Goal: Task Accomplishment & Management: Complete application form

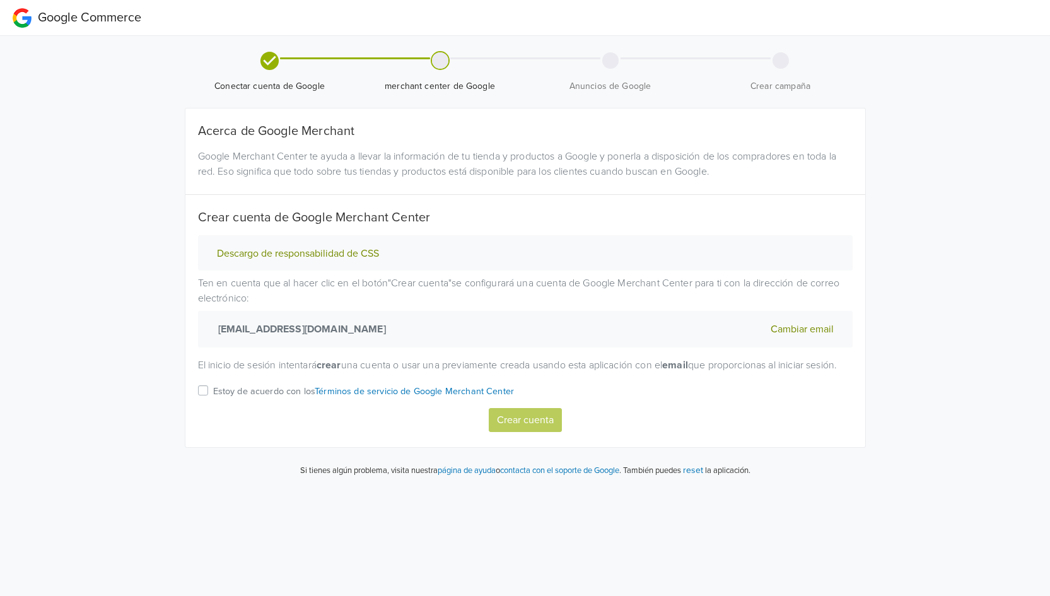
click at [254, 398] on p "Estoy de acuerdo con los Términos de servicio de Google Merchant Center" at bounding box center [363, 392] width 301 height 14
click at [0, 0] on input "Estoy de acuerdo con los Términos de servicio de Google Merchant Center" at bounding box center [0, 0] width 0 height 0
click at [533, 432] on button "Crear cuenta" at bounding box center [525, 420] width 73 height 24
select select "cl"
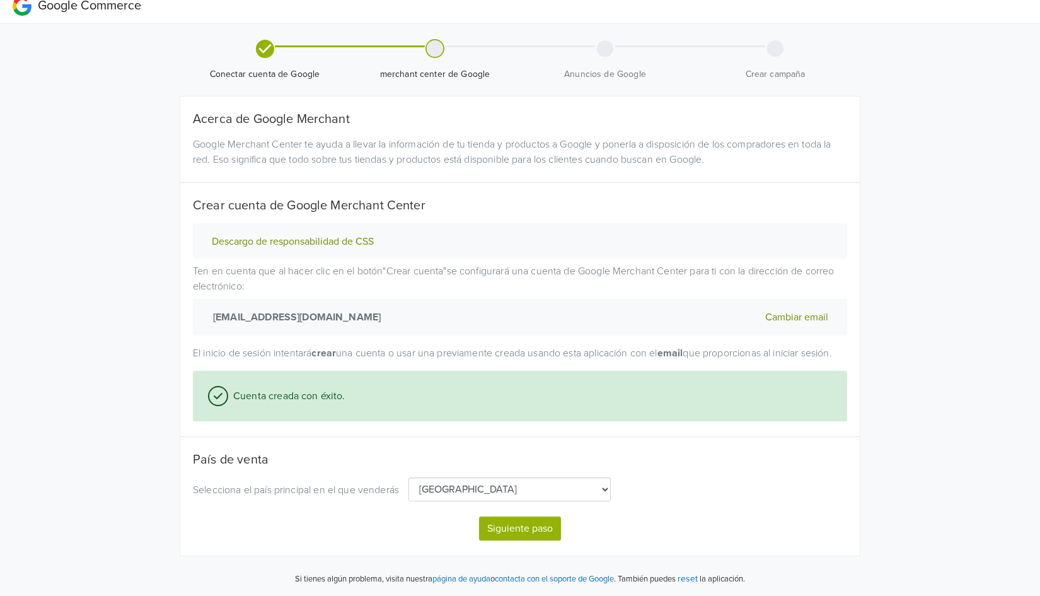
click at [522, 530] on button "Siguiente paso" at bounding box center [520, 528] width 82 height 24
select select "cl"
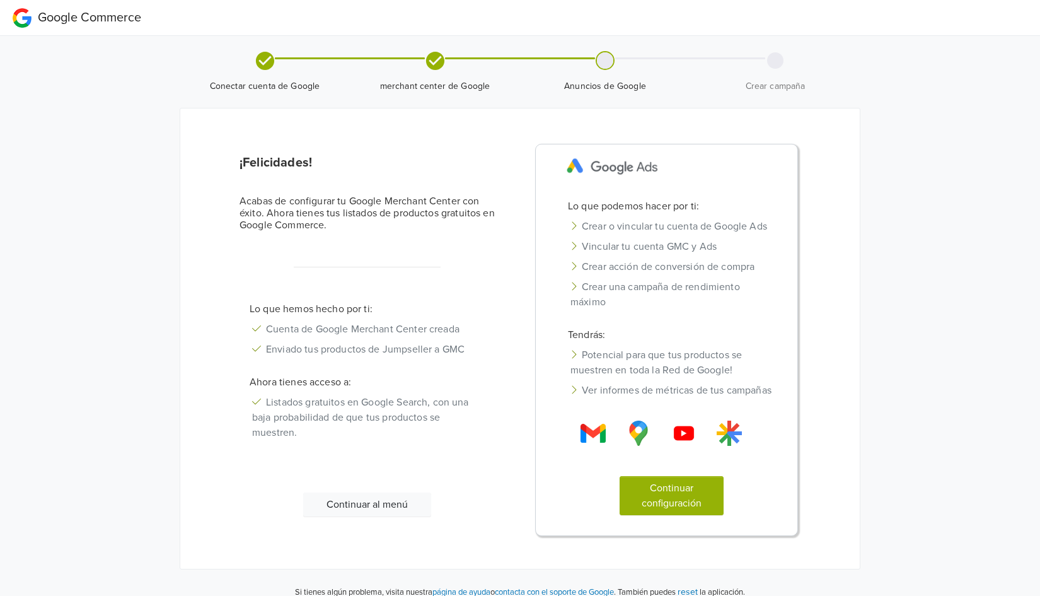
scroll to position [28, 0]
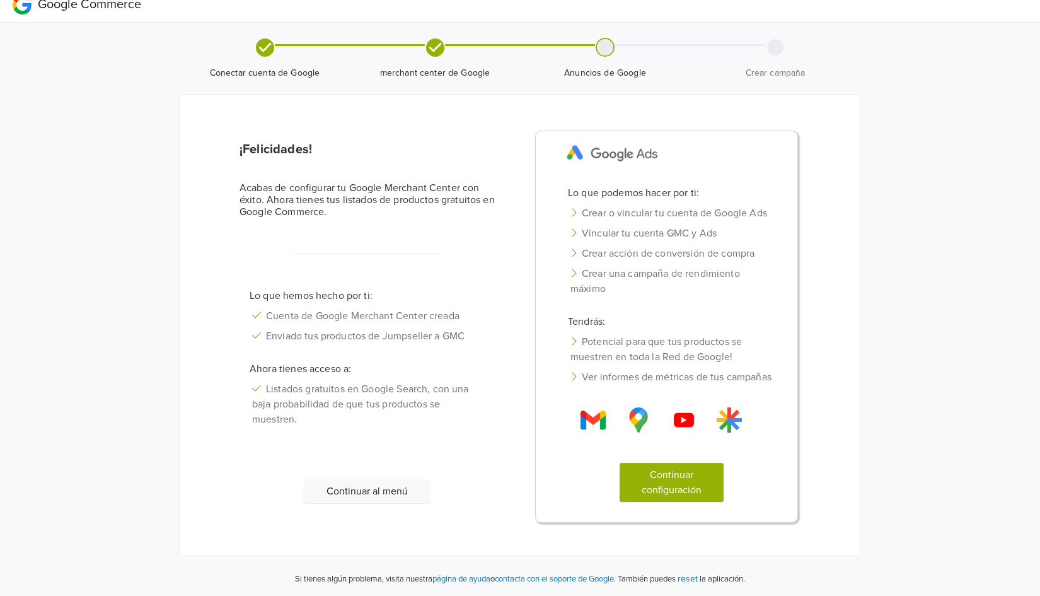
click at [671, 493] on button "Continuar configuración" at bounding box center [672, 482] width 105 height 39
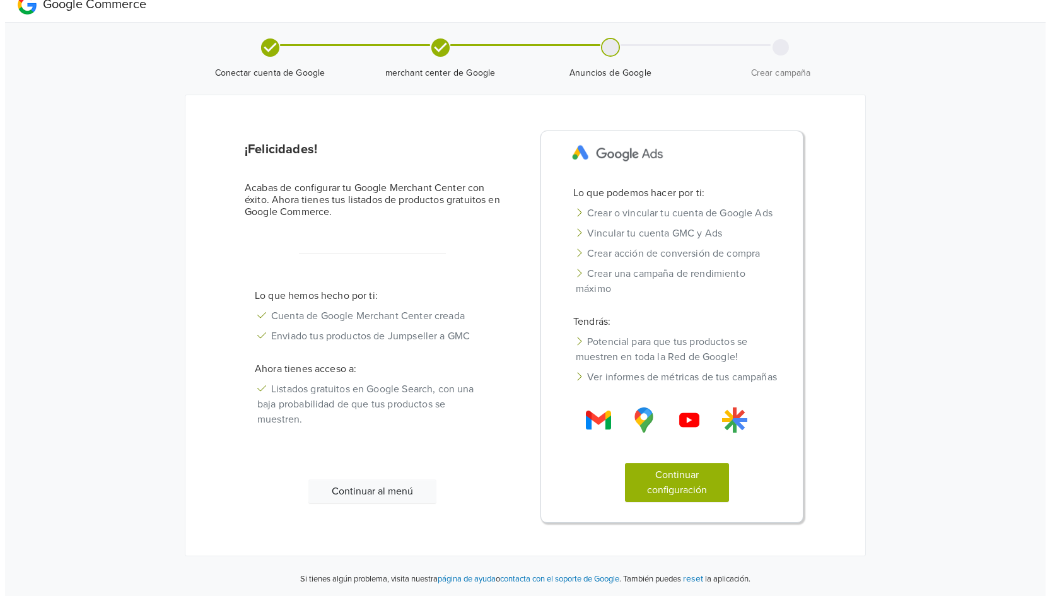
scroll to position [0, 0]
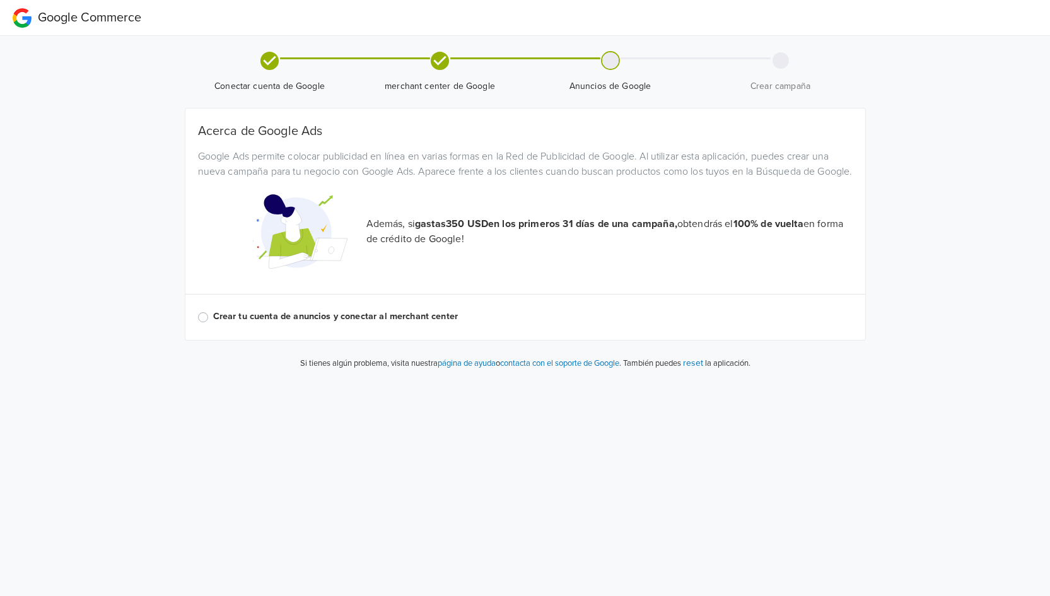
click at [287, 323] on label "Crear tu cuenta de anuncios y conectar al merchant center" at bounding box center [532, 316] width 639 height 14
click at [0, 0] on input "Crear tu cuenta de anuncios y conectar al merchant center" at bounding box center [0, 0] width 0 height 0
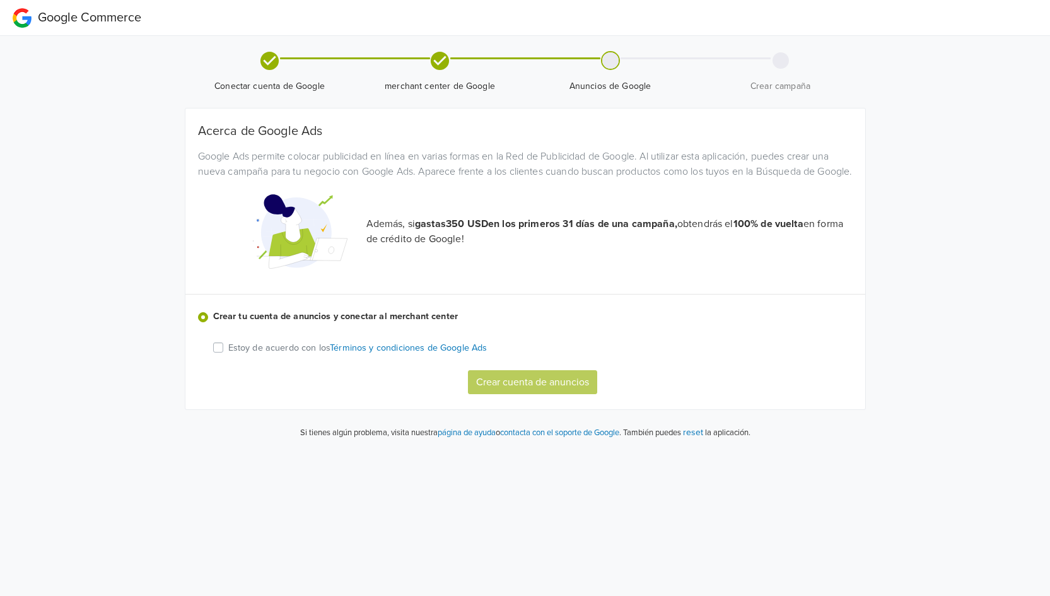
click at [227, 355] on div "Estoy de acuerdo con los Términos y condiciones de Google Ads" at bounding box center [532, 347] width 639 height 15
click at [229, 355] on p "Estoy de acuerdo con los Términos y condiciones de Google Ads" at bounding box center [357, 348] width 259 height 14
click at [0, 0] on input "Estoy de acuerdo con los Términos y condiciones de Google Ads" at bounding box center [0, 0] width 0 height 0
click at [531, 394] on button "Crear cuenta de anuncios" at bounding box center [532, 382] width 129 height 24
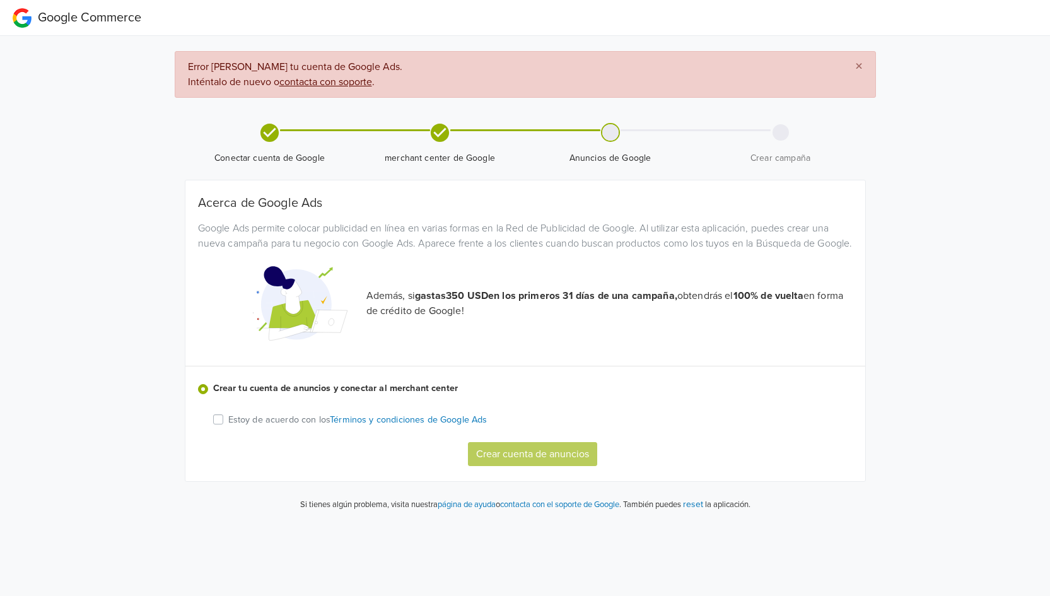
click at [550, 481] on div "Acerca de Google Ads Google Ads permite colocar publicidad en línea en varias f…" at bounding box center [524, 330] width 679 height 301
click at [541, 466] on div "Crear cuenta de anuncios" at bounding box center [537, 454] width 649 height 24
click at [278, 427] on p "Estoy de acuerdo con los Términos y condiciones de Google Ads" at bounding box center [357, 420] width 259 height 14
click at [0, 0] on input "Estoy de acuerdo con los Términos y condiciones de Google Ads" at bounding box center [0, 0] width 0 height 0
click at [500, 450] on div "Estoy de acuerdo con los Términos y condiciones de Google Ads Crear cuenta de a…" at bounding box center [537, 439] width 649 height 54
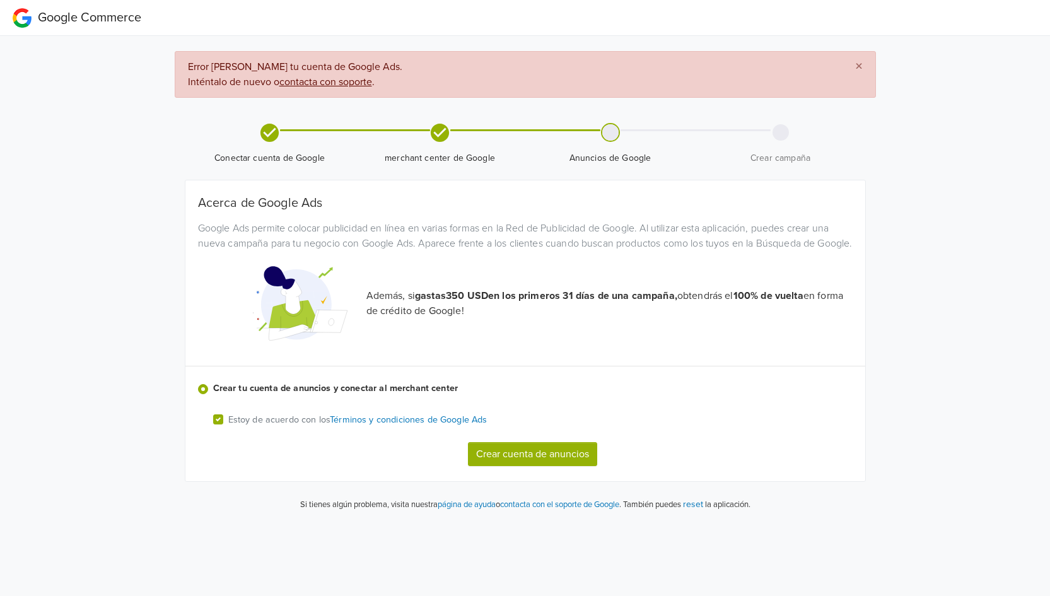
click at [502, 466] on button "Crear cuenta de anuncios" at bounding box center [532, 454] width 129 height 24
click at [302, 427] on p "Estoy de acuerdo con los Términos y condiciones de Google Ads" at bounding box center [357, 420] width 259 height 14
click at [0, 0] on input "Estoy de acuerdo con los Términos y condiciones de Google Ads" at bounding box center [0, 0] width 0 height 0
click at [534, 466] on button "Crear cuenta de anuncios" at bounding box center [532, 454] width 129 height 24
click at [294, 427] on p "Estoy de acuerdo con los Términos y condiciones de Google Ads" at bounding box center [357, 420] width 259 height 14
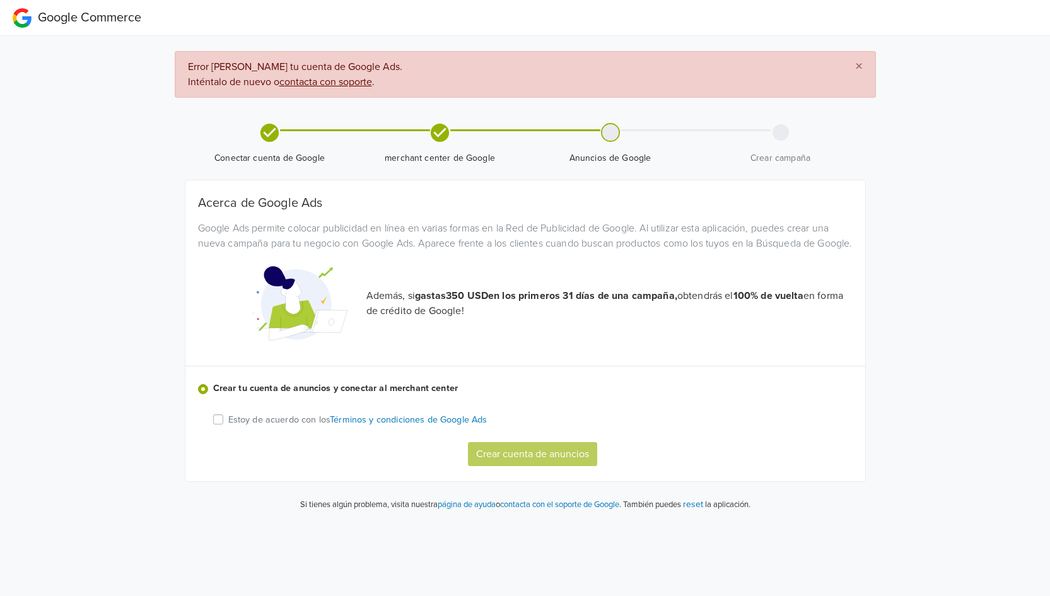
click at [0, 0] on input "Estoy de acuerdo con los Términos y condiciones de Google Ads" at bounding box center [0, 0] width 0 height 0
click at [528, 481] on div "Acerca de Google Ads Google Ads permite colocar publicidad en línea en varias f…" at bounding box center [524, 330] width 679 height 301
click at [536, 466] on button "Crear cuenta de anuncios" at bounding box center [532, 454] width 129 height 24
click at [253, 427] on p "Estoy de acuerdo con los Términos y condiciones de Google Ads" at bounding box center [357, 420] width 259 height 14
click at [0, 0] on input "Estoy de acuerdo con los Términos y condiciones de Google Ads" at bounding box center [0, 0] width 0 height 0
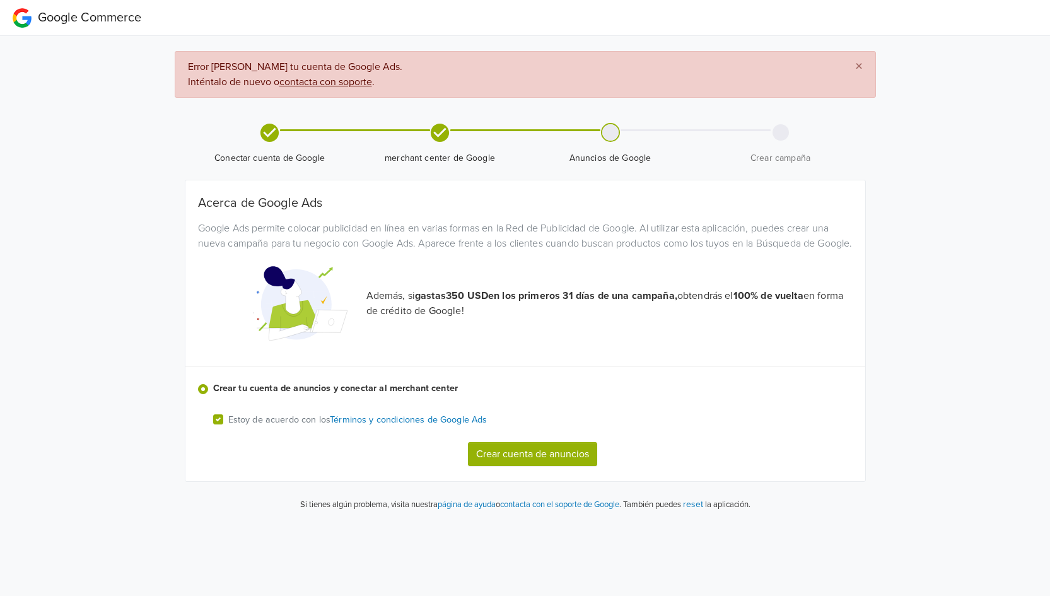
click at [511, 453] on div "Estoy de acuerdo con los Términos y condiciones de Google Ads Crear cuenta de a…" at bounding box center [537, 439] width 649 height 54
click at [503, 461] on button "Crear cuenta de anuncios" at bounding box center [532, 454] width 129 height 24
